Goal: Check status

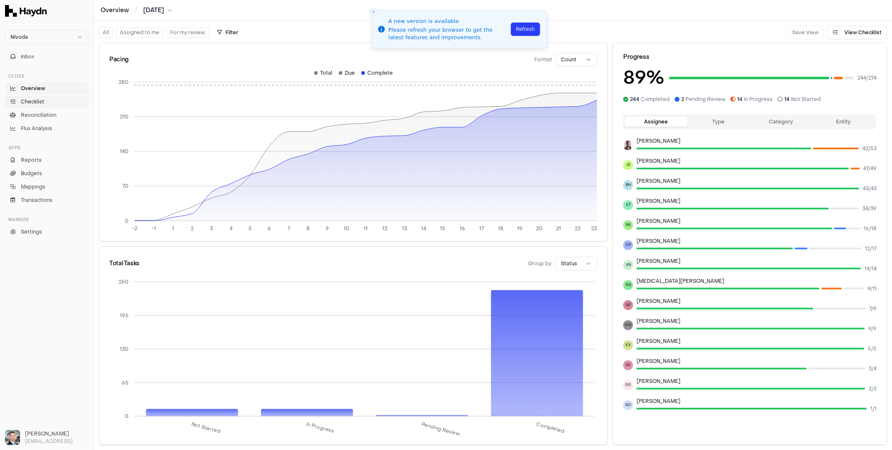
click at [28, 102] on span "Checklist" at bounding box center [32, 102] width 23 height 8
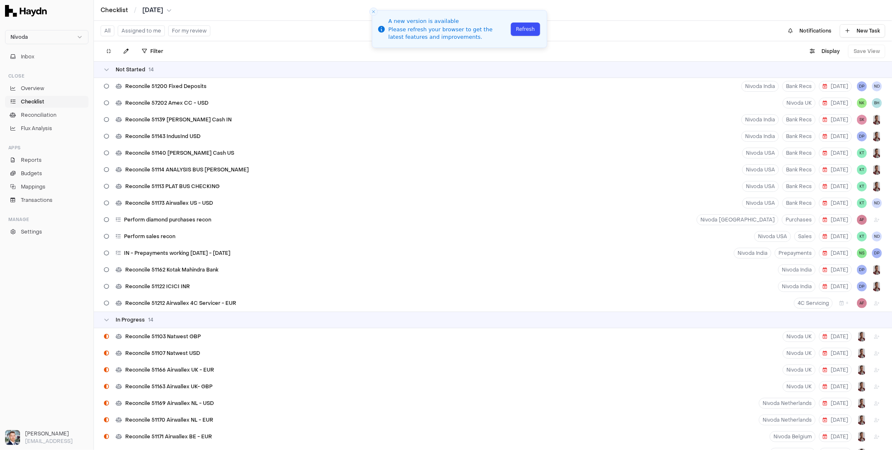
click at [525, 31] on button "Refresh" at bounding box center [525, 29] width 29 height 13
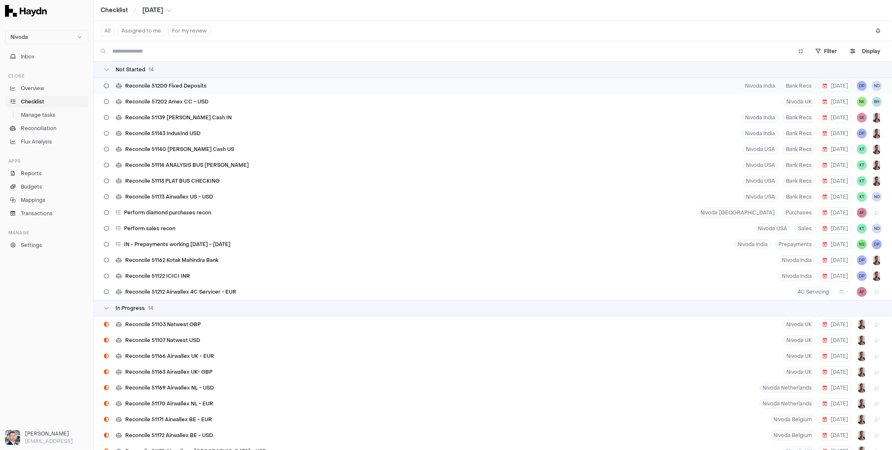
click at [234, 87] on div "Reconcile 51200 Fixed Deposits Nivoda India Bank Recs [DATE] DP ND" at bounding box center [493, 86] width 798 height 16
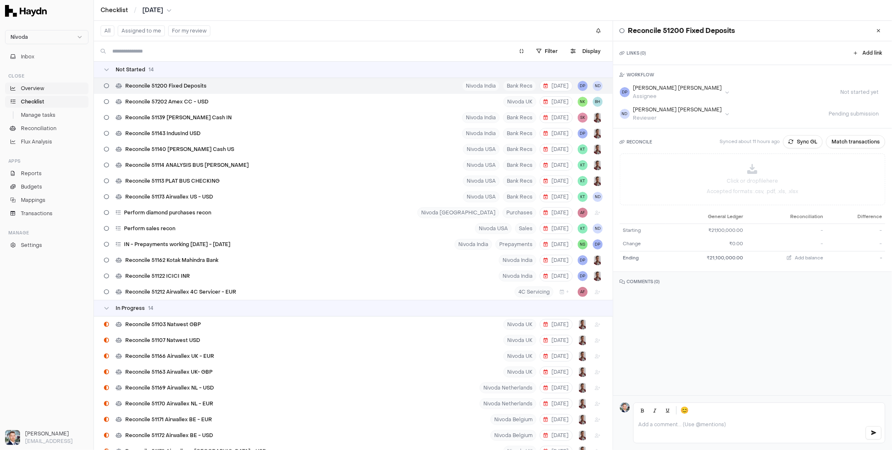
click at [47, 89] on link "Overview" at bounding box center [46, 89] width 83 height 12
